Goal: Find specific page/section: Find specific page/section

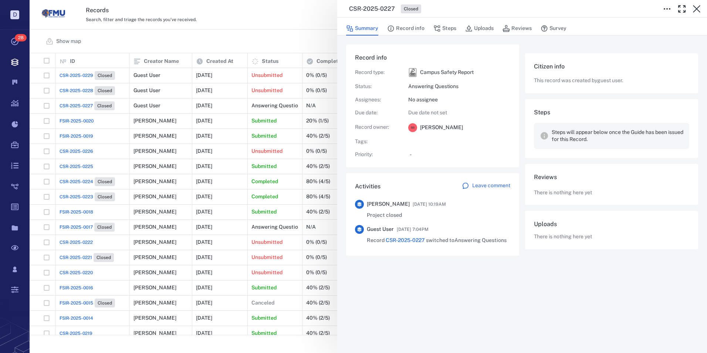
click at [695, 6] on icon "button" at bounding box center [696, 8] width 9 height 9
click at [695, 6] on div "Records Search, filter and triage the records you've received. View archive R R" at bounding box center [369, 15] width 678 height 30
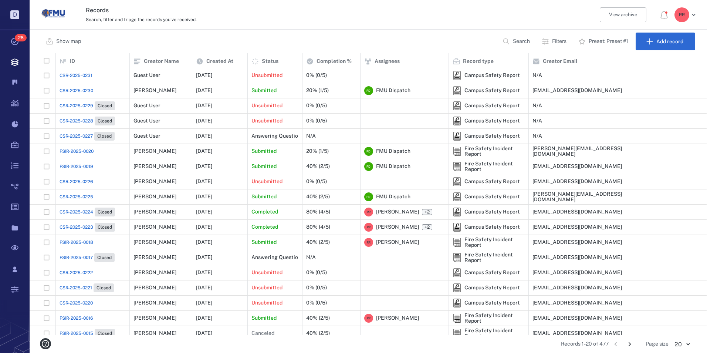
click at [74, 75] on span "CSR-2025-0231" at bounding box center [76, 75] width 33 height 7
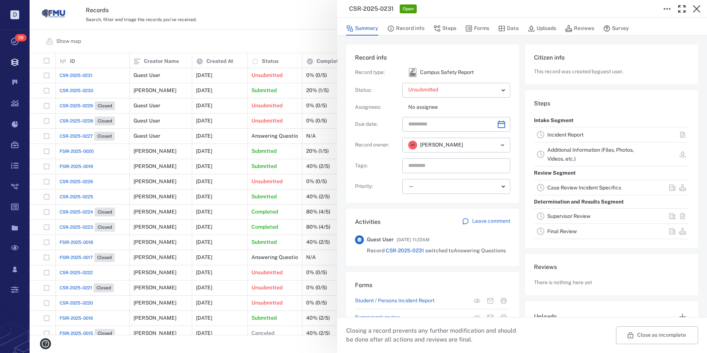
click at [565, 132] on link "Incident Report" at bounding box center [565, 135] width 36 height 6
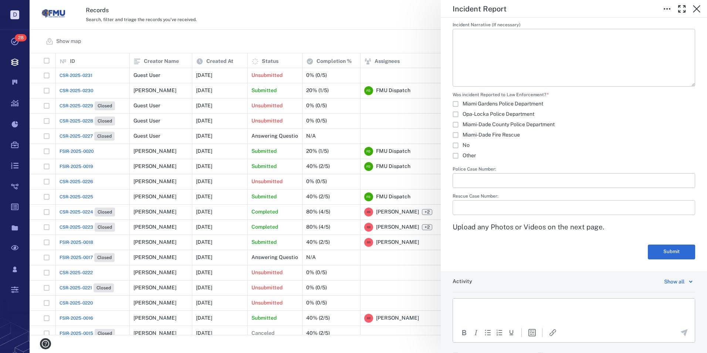
scroll to position [1270, 0]
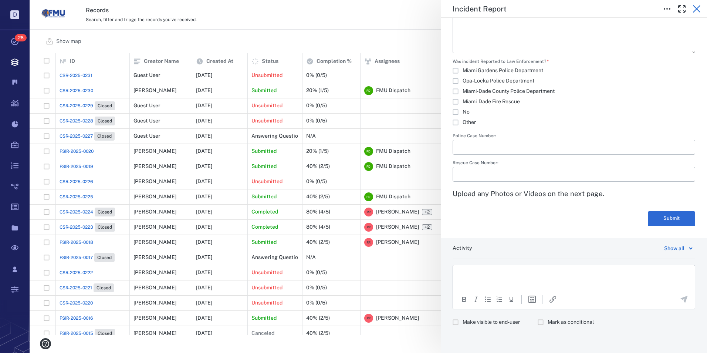
click at [696, 8] on icon "button" at bounding box center [696, 8] width 7 height 7
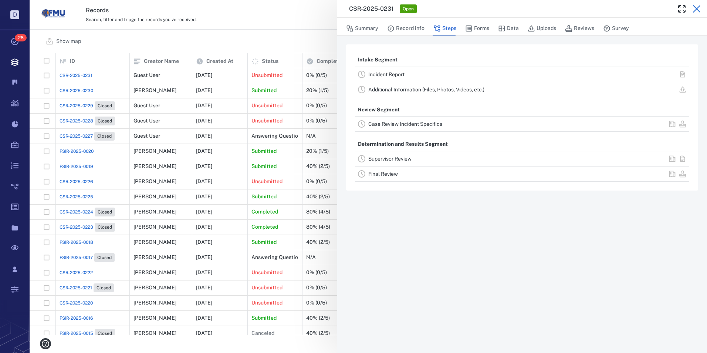
click at [696, 9] on icon "button" at bounding box center [696, 8] width 7 height 7
